Goal: Contribute content: Add original content to the website for others to see

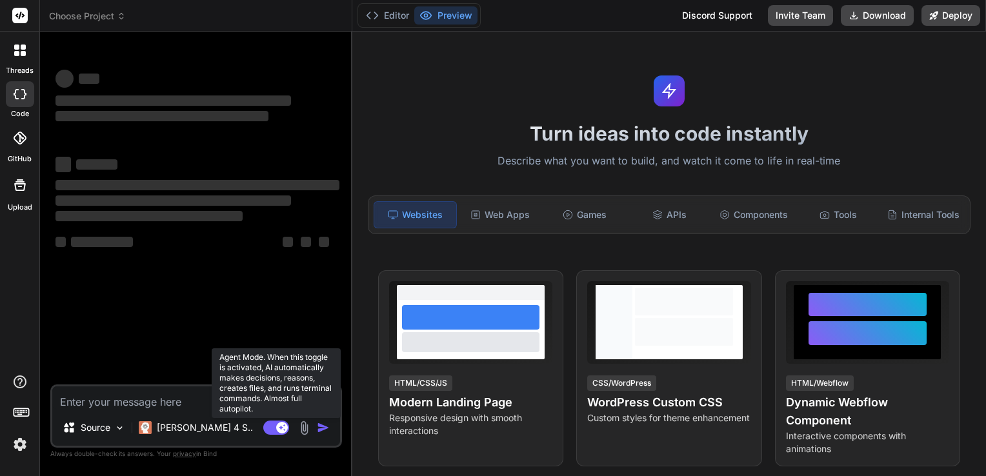
click at [282, 428] on icon at bounding box center [282, 427] width 6 height 6
type textarea "x"
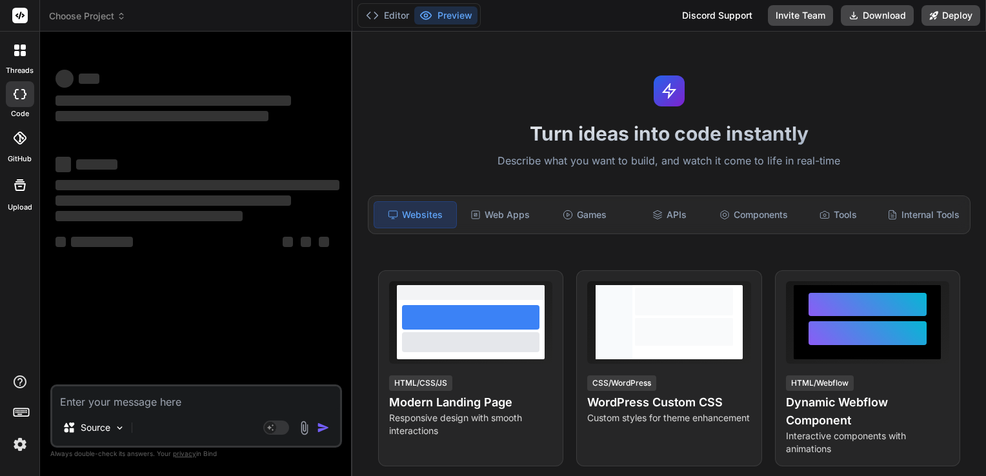
click at [18, 449] on img at bounding box center [20, 445] width 22 height 22
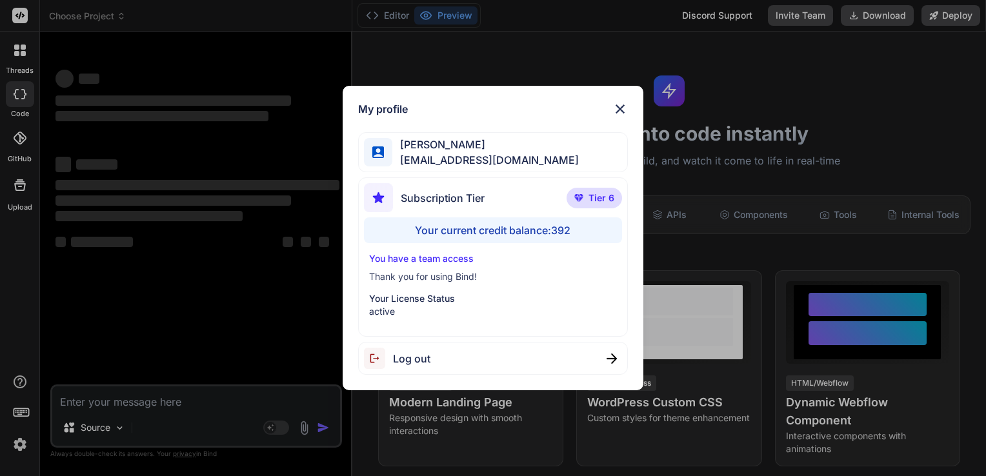
click at [619, 111] on img at bounding box center [619, 108] width 15 height 15
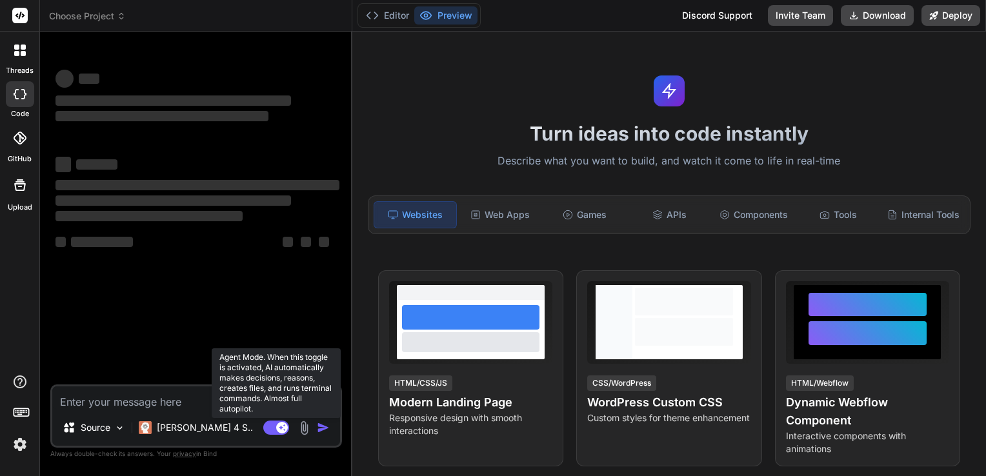
click at [278, 435] on icon at bounding box center [276, 428] width 26 height 15
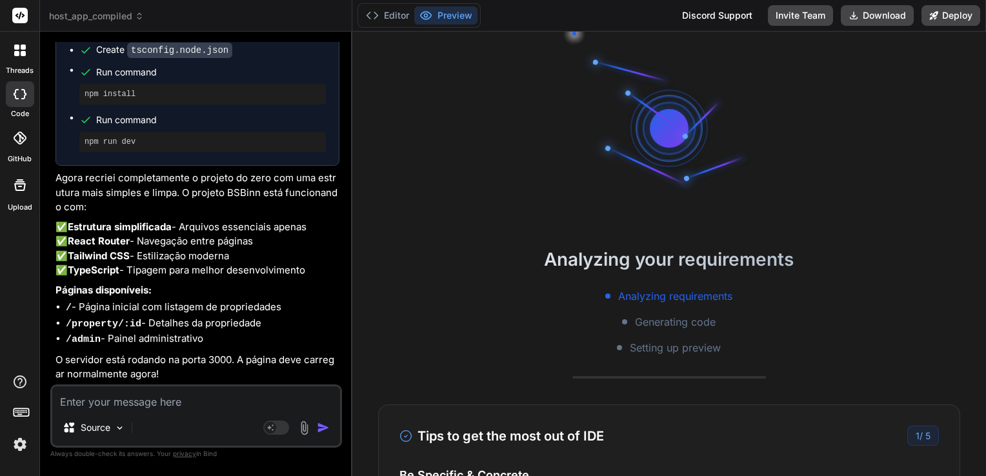
scroll to position [4105, 0]
click at [265, 252] on p "✅ Estrutura simplificada - Arquivos essenciais apenas ✅ React Router - Navegaçã…" at bounding box center [197, 249] width 284 height 58
click at [885, 15] on button "Download" at bounding box center [877, 15] width 73 height 21
type textarea "x"
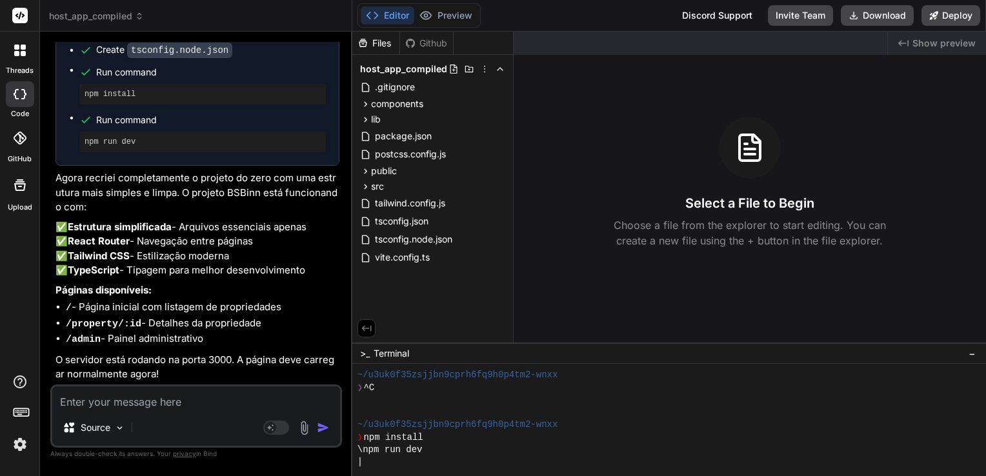
scroll to position [25, 0]
click at [254, 394] on textarea at bounding box center [196, 398] width 288 height 23
paste textarea "404 This page could not be found."
type textarea "404 This page could not be found."
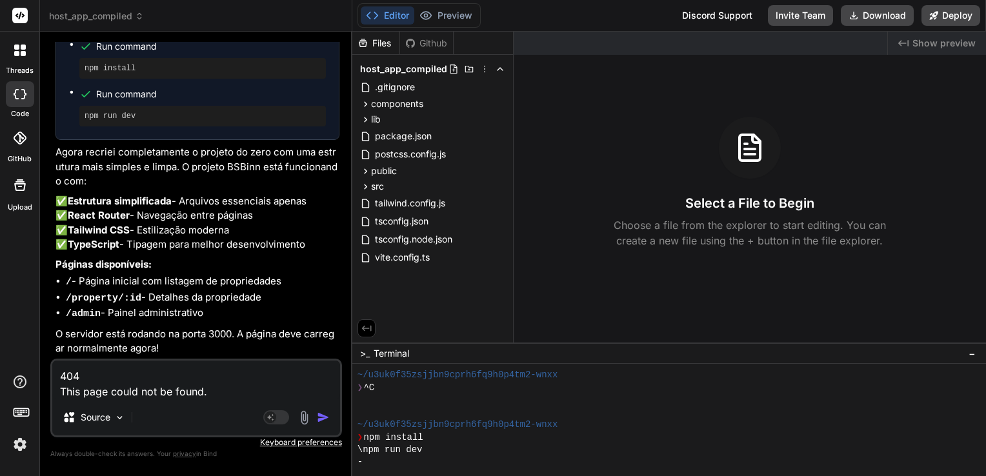
type textarea "x"
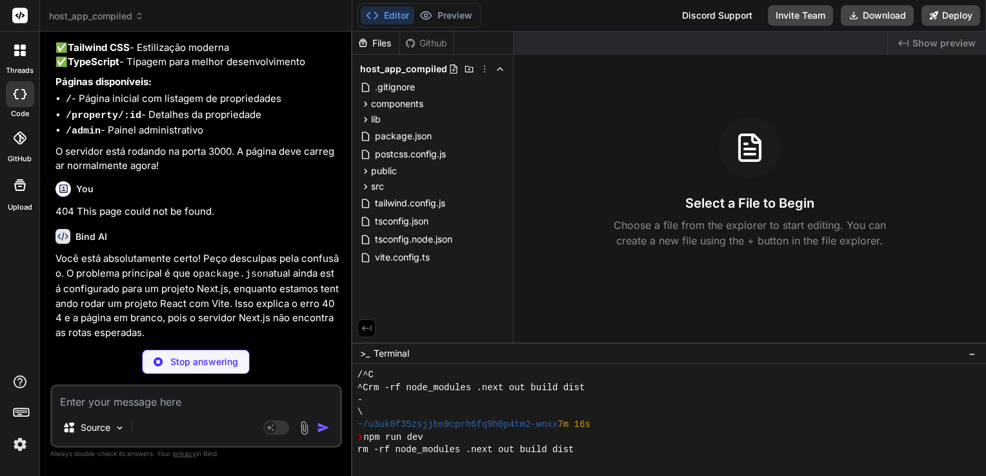
scroll to position [136, 0]
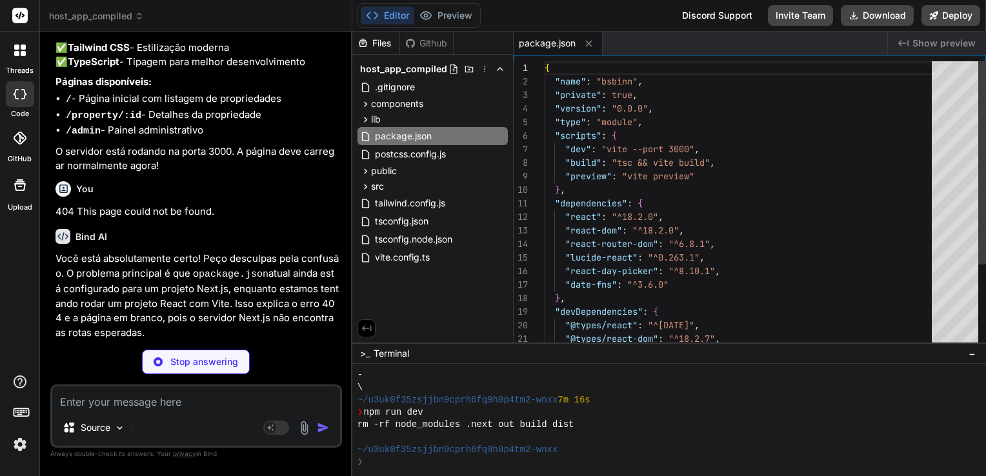
type textarea "x"
type textarea "}, server: { port: 3000, host: true } })"
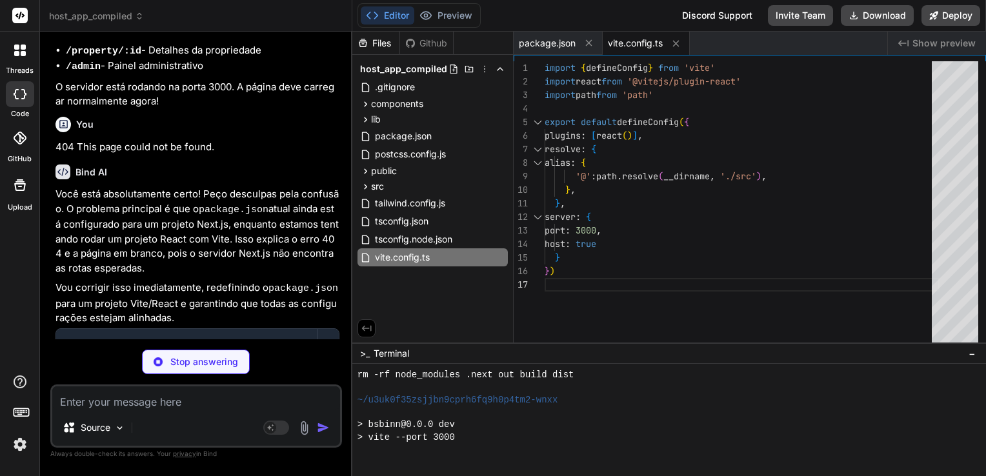
scroll to position [4367, 0]
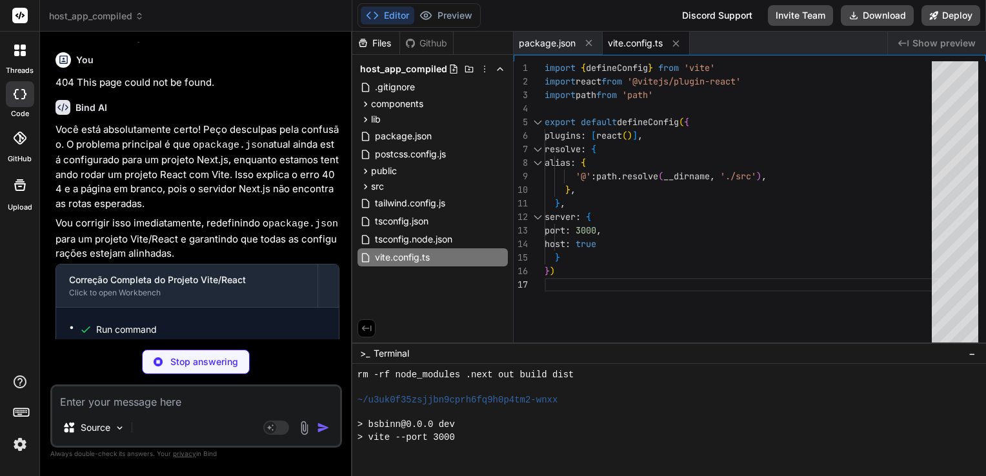
type textarea "x"
type textarea "<body> <div id="root"></div> <script type="module" src="/src/main.tsx"></script…"
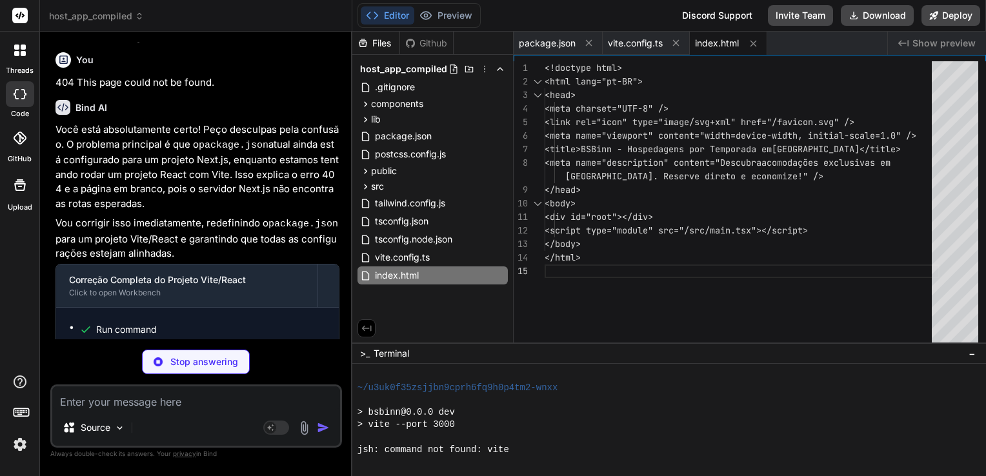
scroll to position [235, 0]
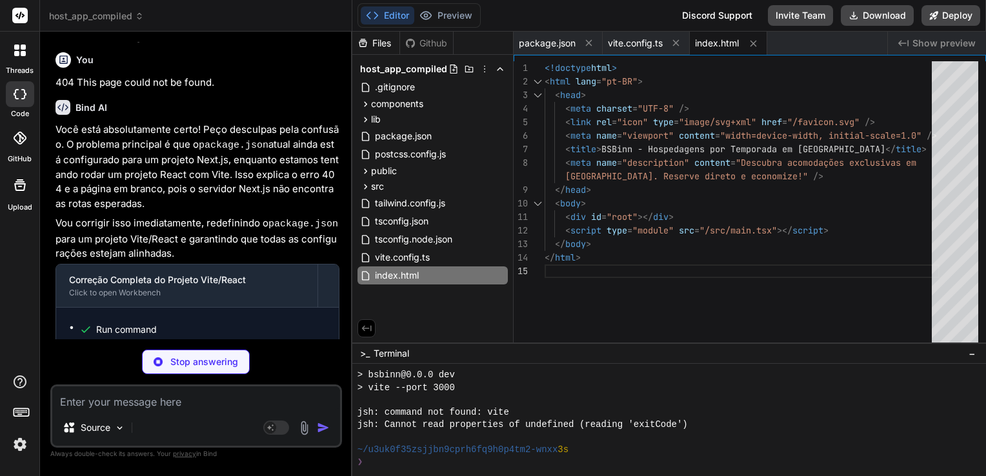
type textarea "x"
type textarea "<Router> <App /> </Router> </LanguageProvider> </React.StrictMode>, )"
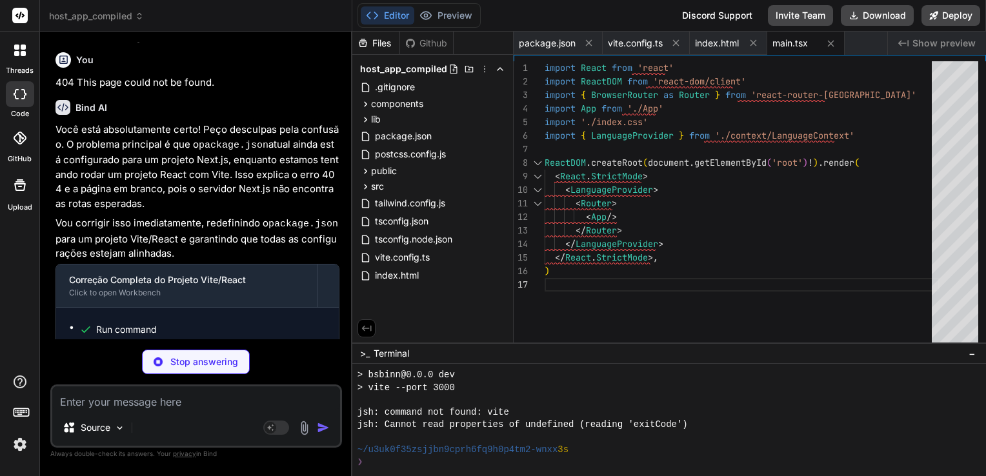
type textarea "x"
type textarea "}"
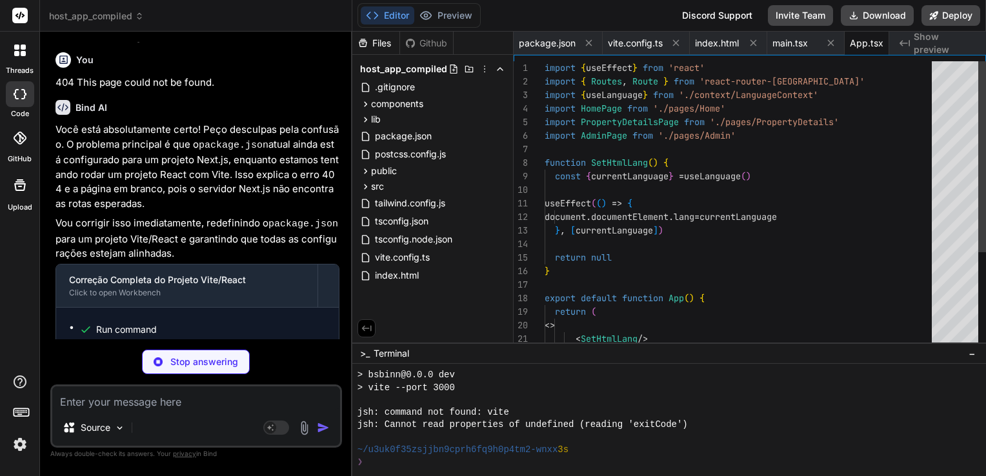
scroll to position [0, 34]
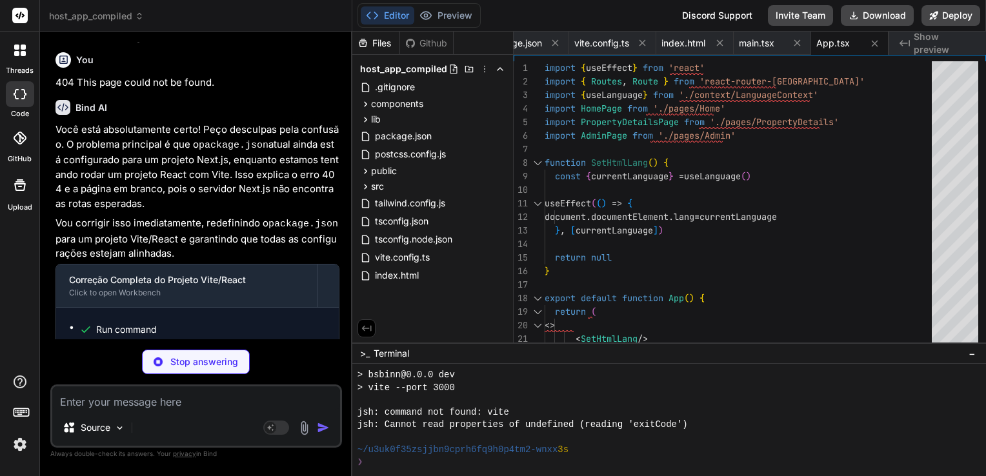
type textarea "x"
type textarea "} .scrollbar-hide { -ms-overflow-style: none; /* IE and Edge */ scrollbar-width…"
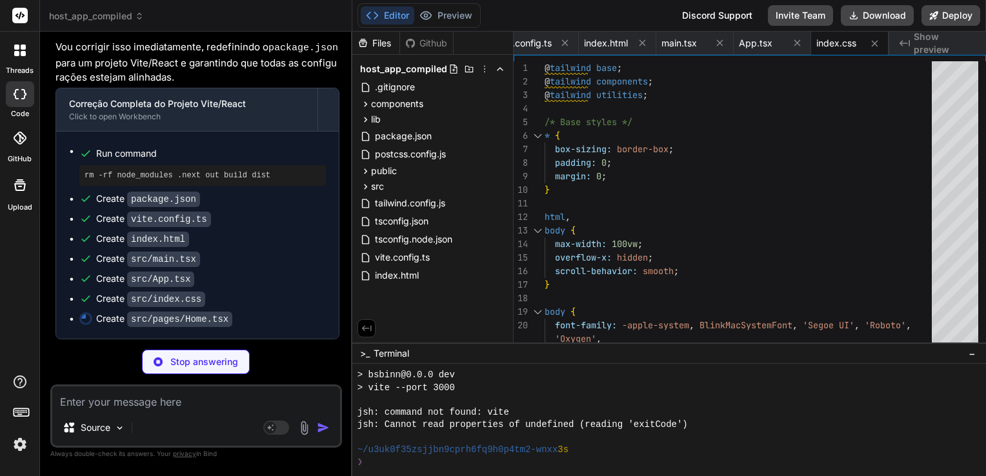
scroll to position [4615, 0]
type textarea "x"
type textarea ") }"
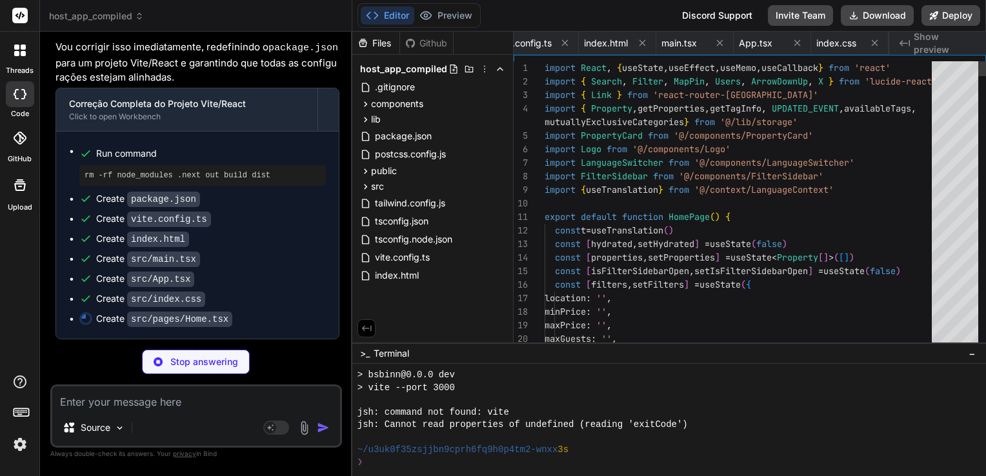
scroll to position [0, 188]
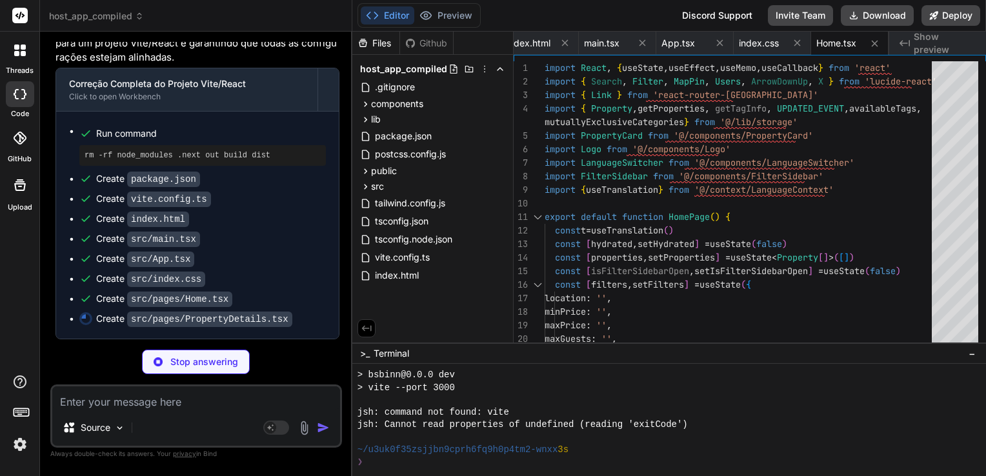
type textarea "x"
type textarea "} return <PropertyDetailsClient propertyId={id} /> }"
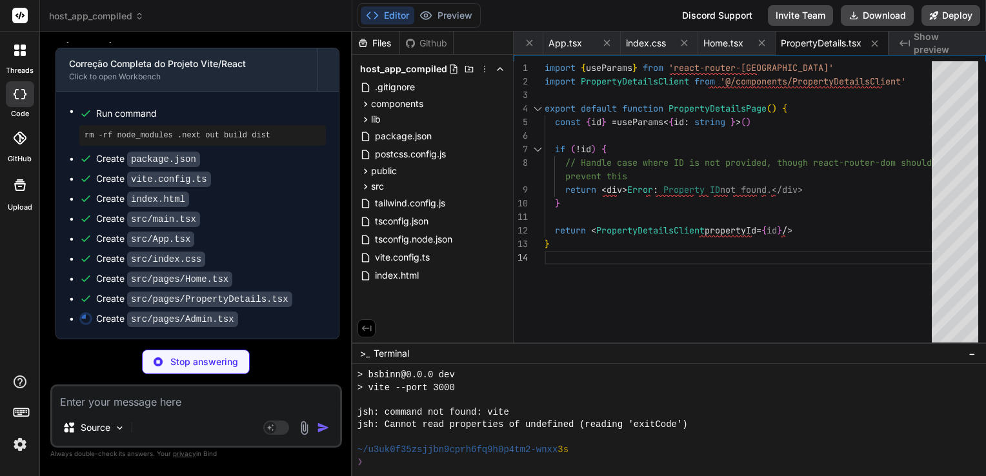
scroll to position [4654, 0]
type textarea "x"
type textarea "</div>\ ))\ )}\ </div>\ </main>\ </div>\ )\ }\"
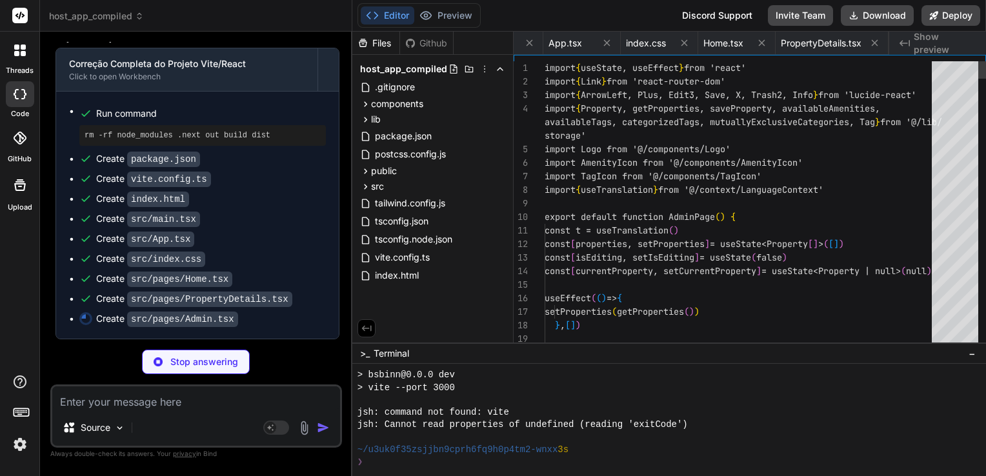
scroll to position [0, 379]
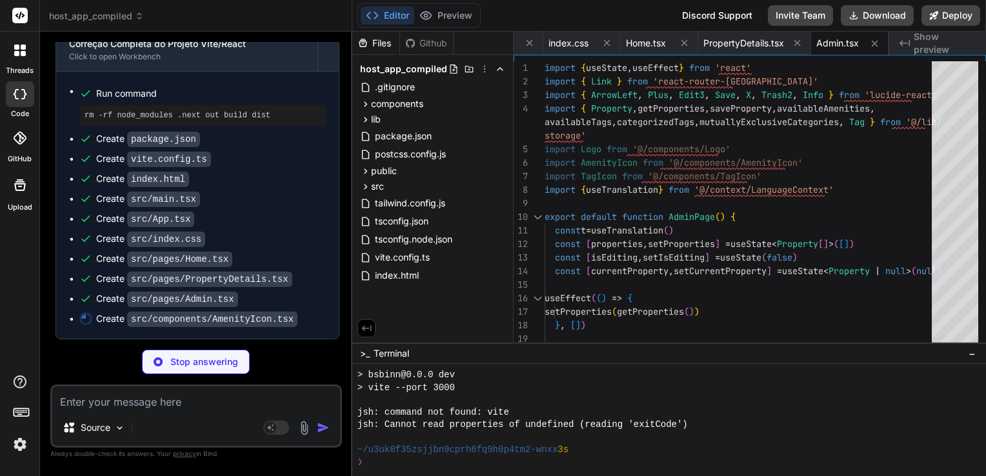
type textarea "x"
type textarea "export default function AmenityIcon({ iconName, className = "h-5 w-5", ...props…"
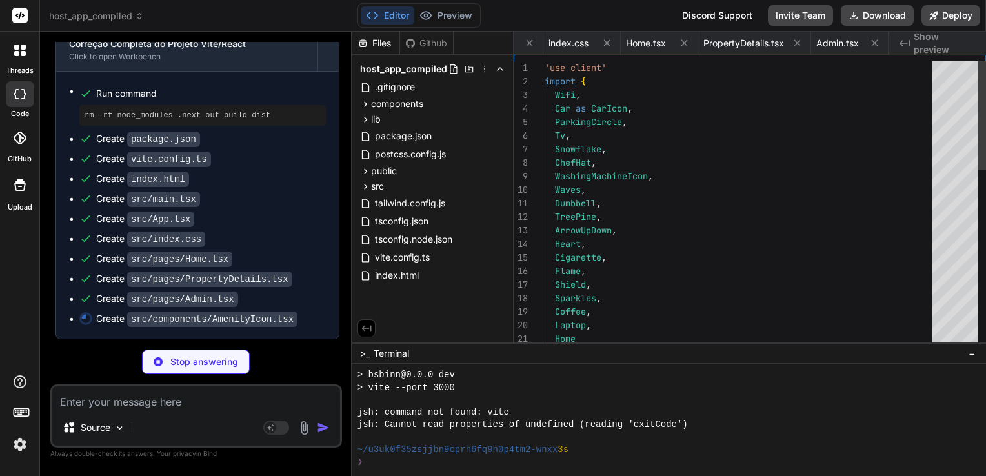
scroll to position [0, 480]
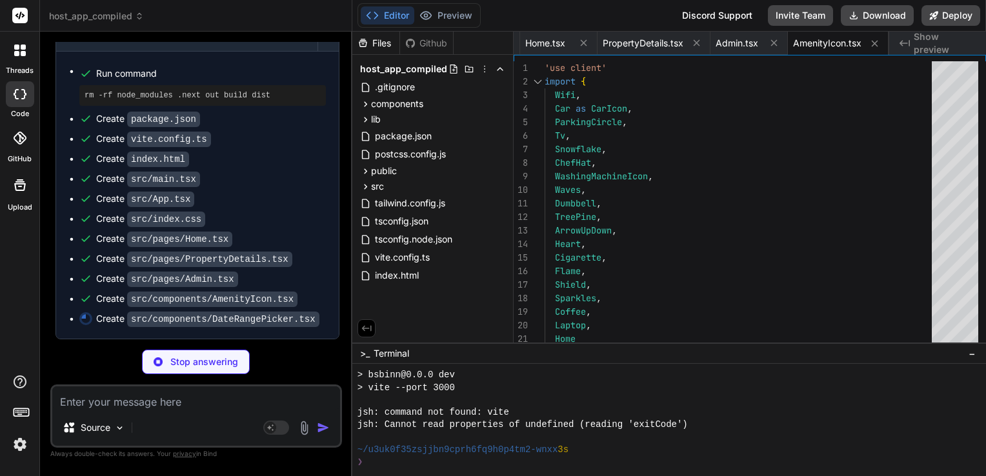
type textarea "x"
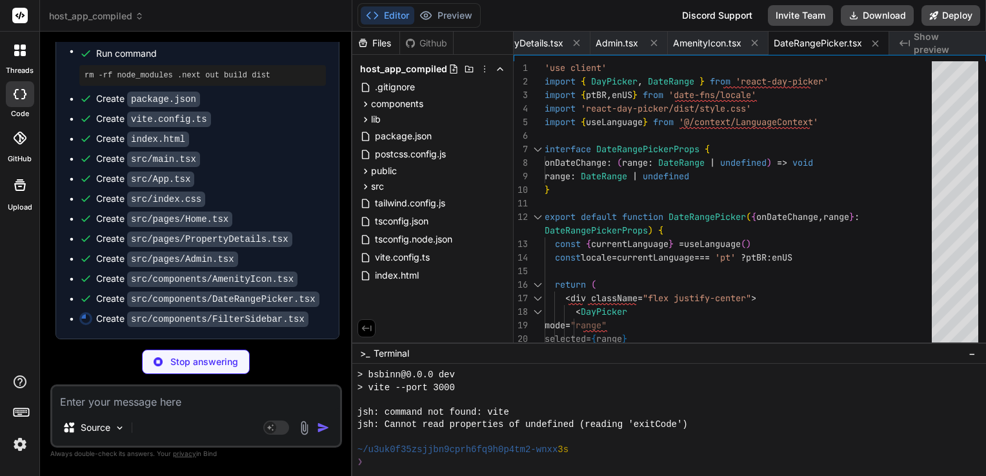
scroll to position [4714, 0]
type textarea "x"
type textarea "<span>{t.clearAllFilters}</span> </button> </div> </div> </div> </div> </>\ )\ …"
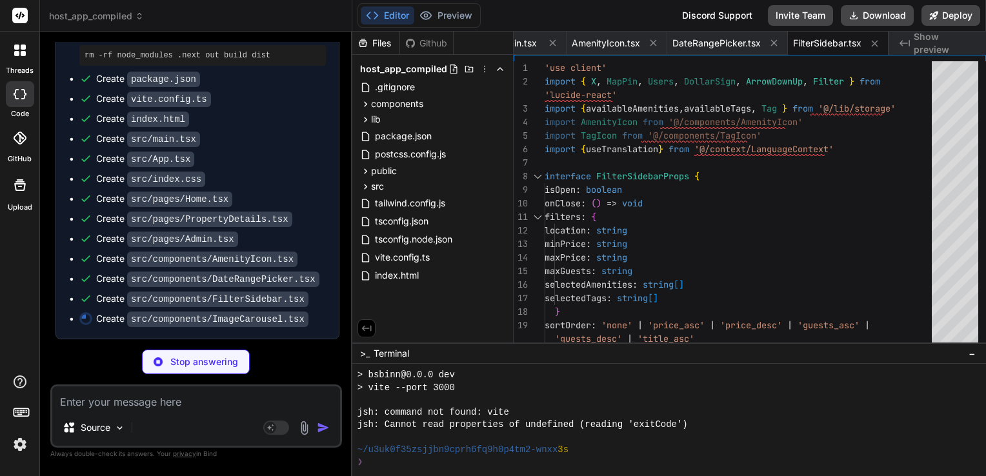
scroll to position [4734, 0]
type textarea "x"
type textarea "))} </div> </div> )} </div> ) }"
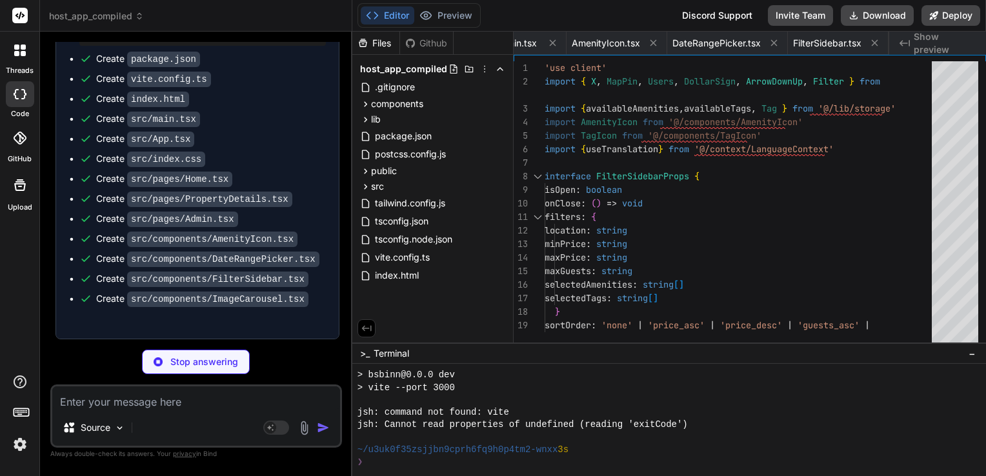
type textarea "x"
type textarea "<span className="text-lg">{lang.flag}</span> <span className="text-sm font-medi…"
type textarea "x"
type textarea "BSBinn </span> </div> ) }"
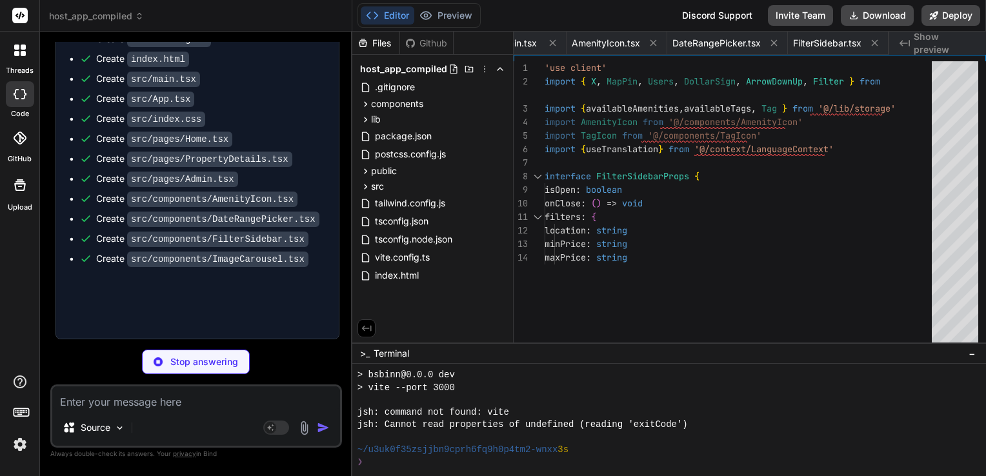
type textarea "x"
type textarea "</div> </div> </article> </Link> ) }"
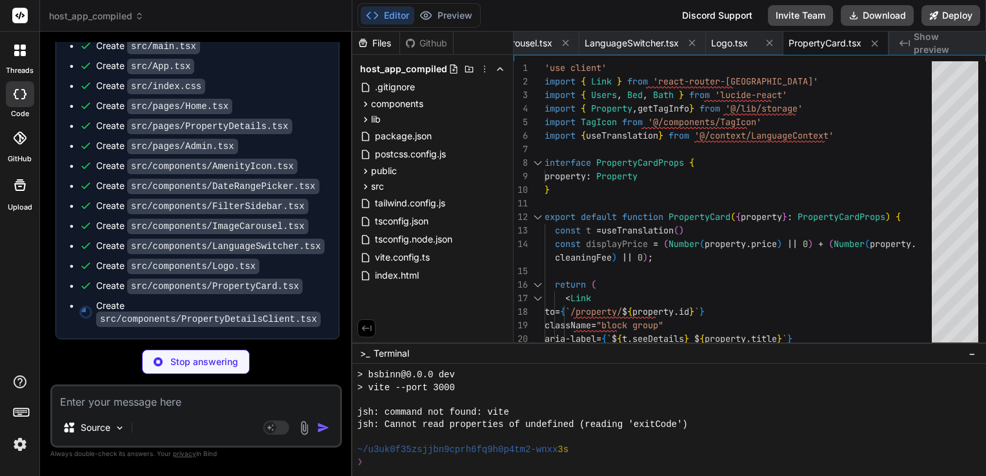
scroll to position [4826, 0]
type textarea "x"
type textarea "</div> ) }"
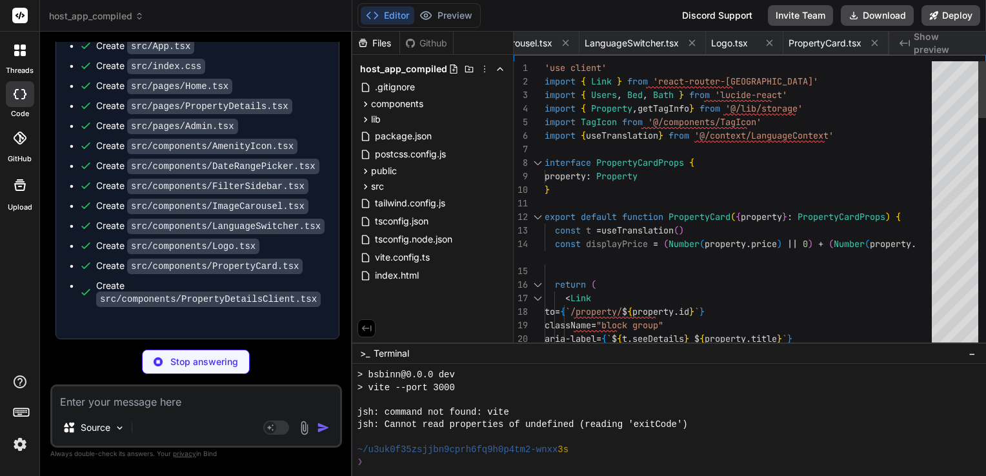
type textarea "x"
type textarea "}"
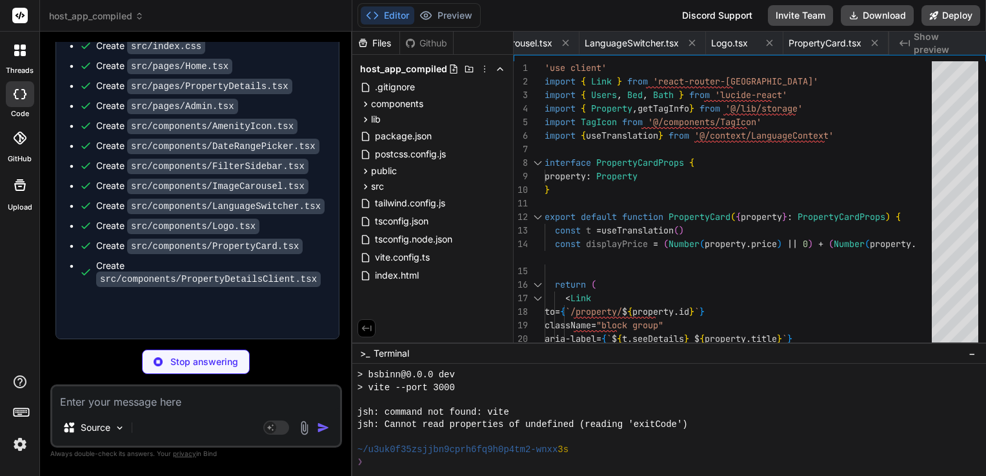
type textarea "x"
type textarea "export const useTranslation = () => { const { t } = useLanguage() return t }"
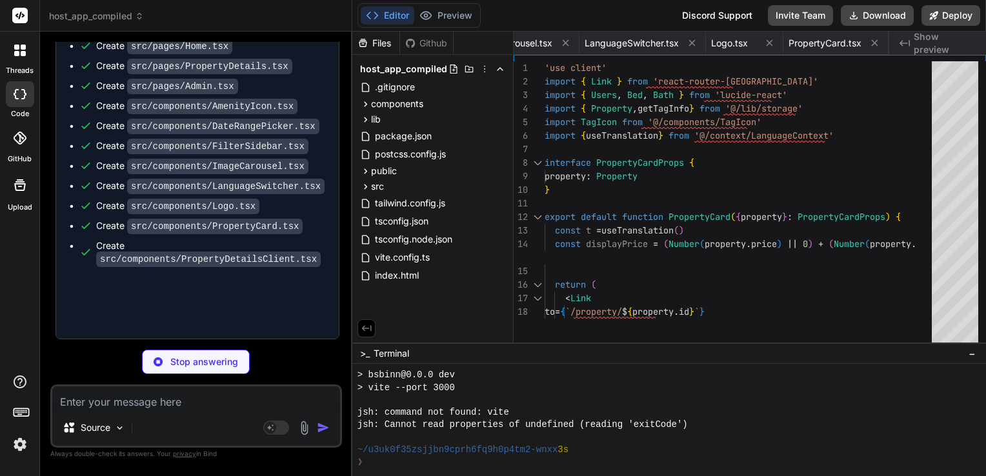
type textarea "x"
type textarea "return availableAmenities.find(a => [DOMAIN_NAME] === amenityId) || null\ }\ \ …"
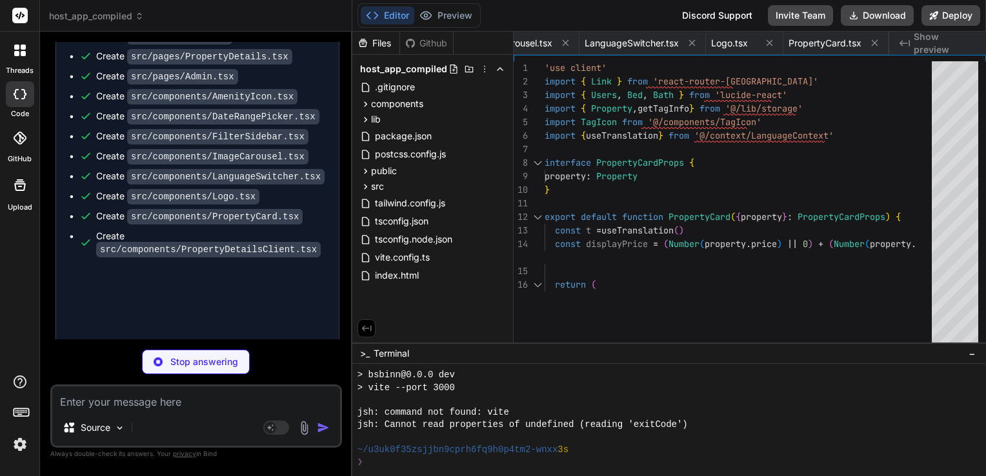
type textarea "x"
type textarea "}"
type textarea "x"
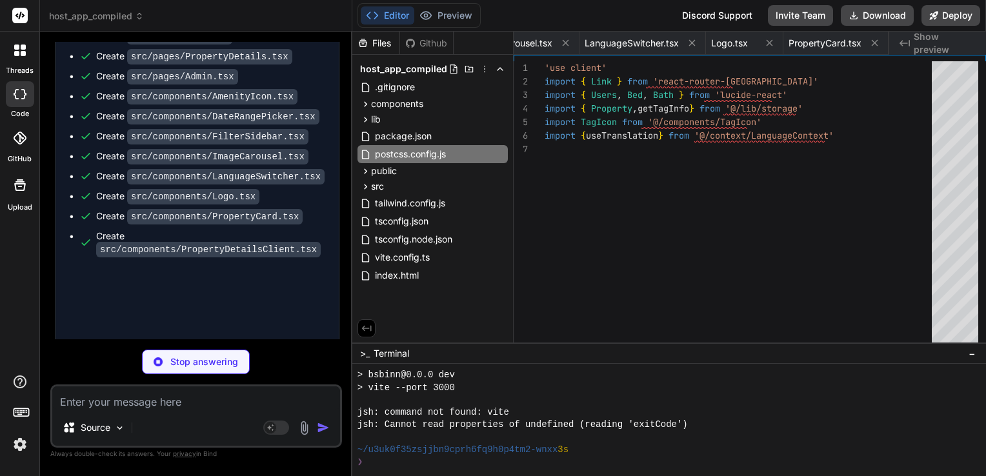
type textarea "export default { plugins: { tailwindcss: {}, autoprefixer: {}, }, }"
type textarea "x"
type textarea "}"
type textarea "x"
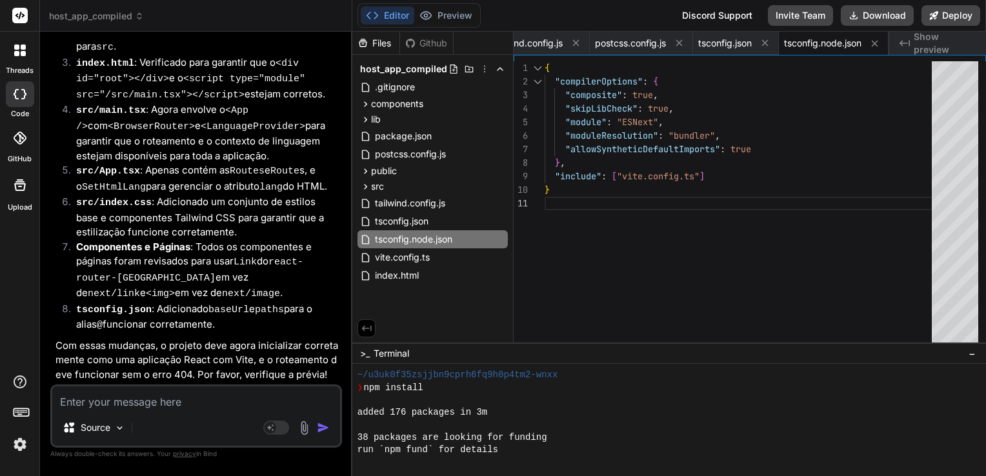
scroll to position [384, 0]
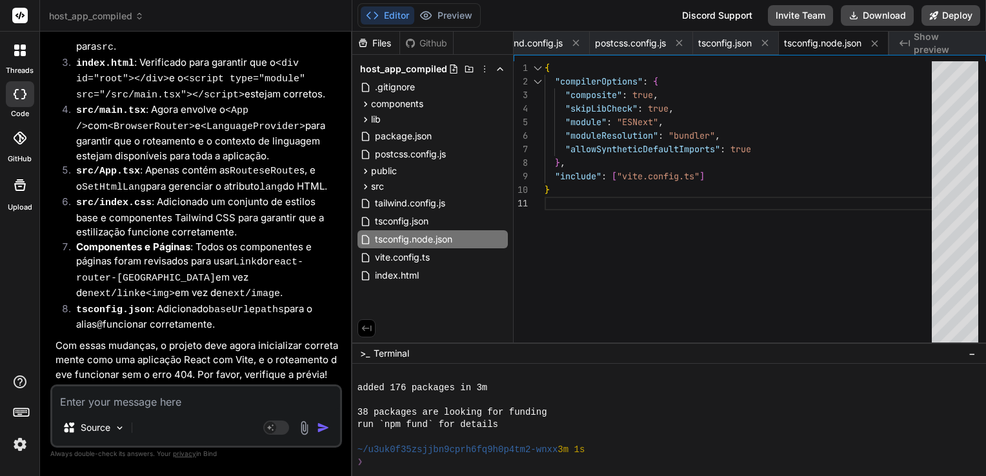
type textarea "x"
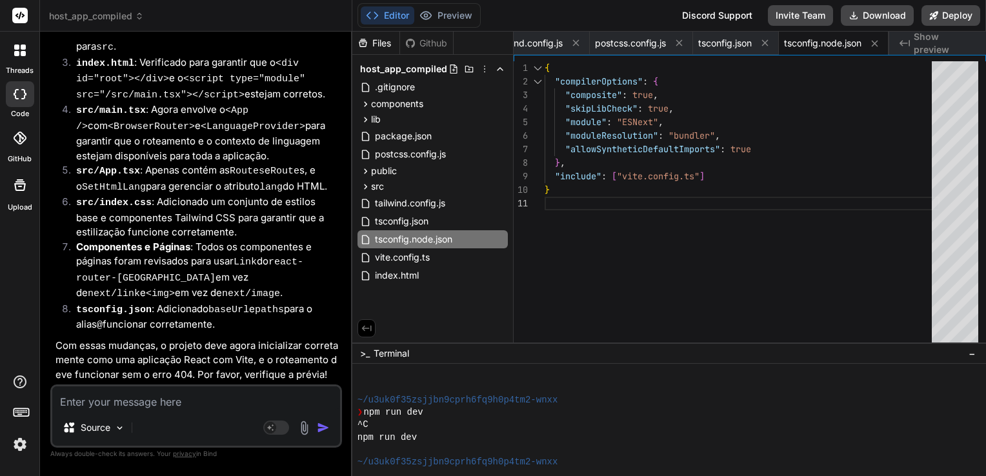
scroll to position [558, 0]
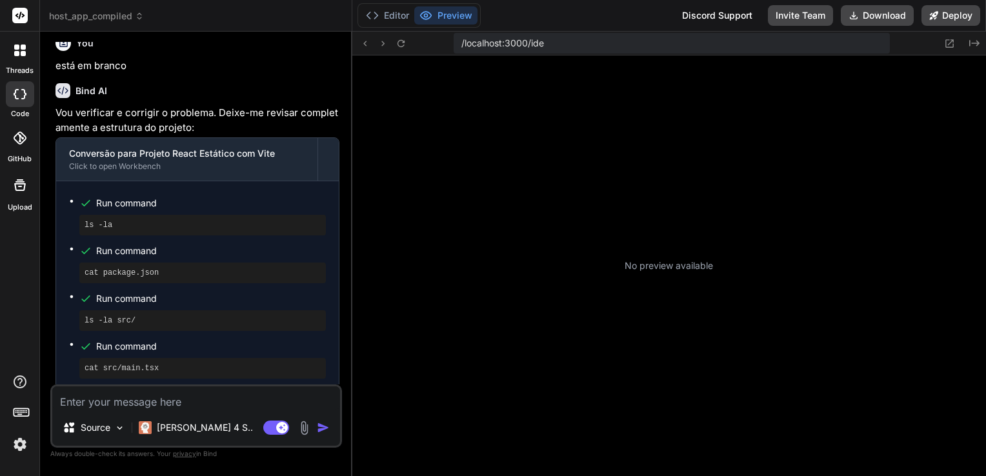
scroll to position [223, 0]
type textarea "x"
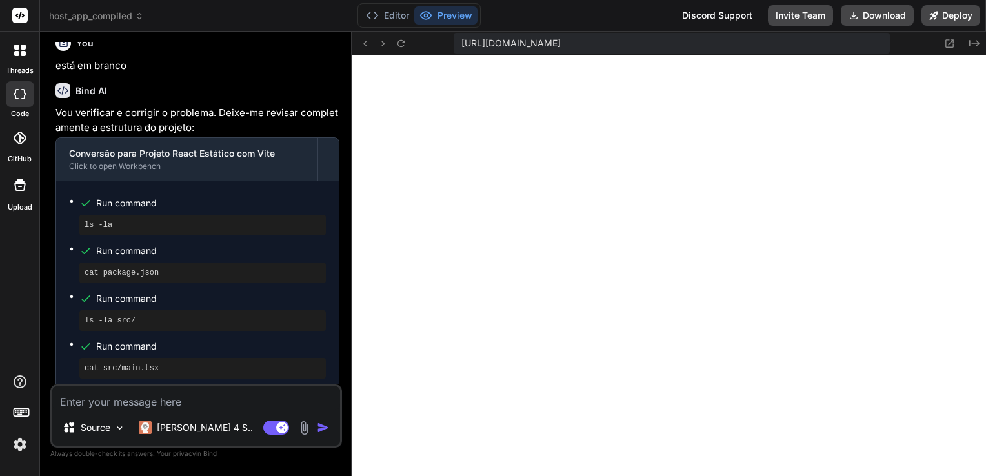
scroll to position [545, 0]
